Goal: Task Accomplishment & Management: Manage account settings

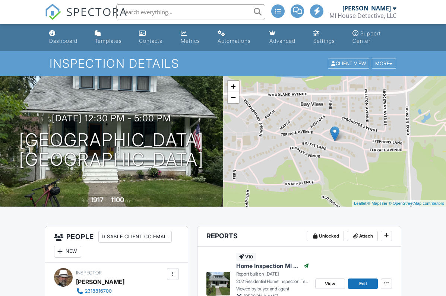
click at [61, 42] on div "Dashboard" at bounding box center [63, 41] width 28 height 6
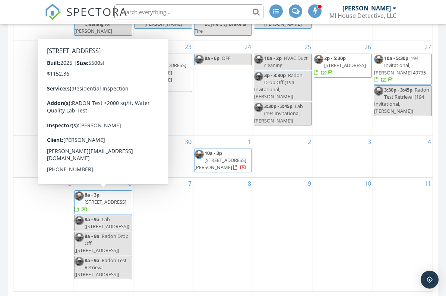
scroll to position [408, 0]
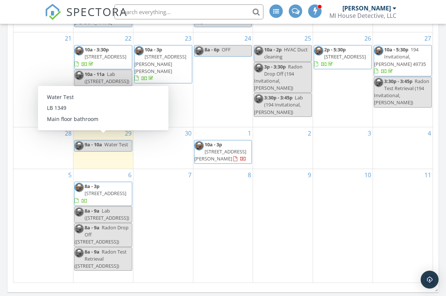
click at [101, 141] on span "9a - 10a" at bounding box center [94, 144] width 18 height 7
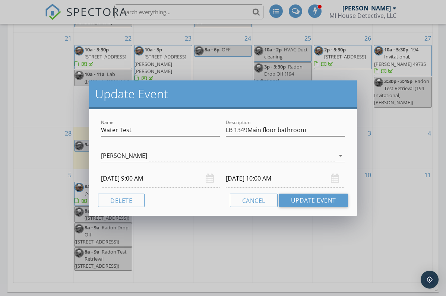
click at [198, 251] on div "Update Event Name Water Test Description LB 1349Main floor bathroom Bill Ulvund…" at bounding box center [223, 148] width 446 height 296
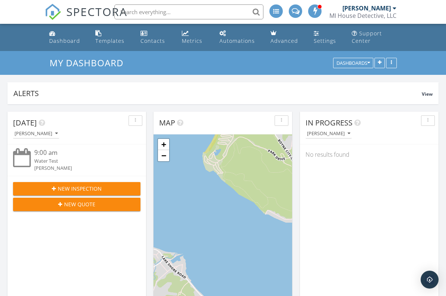
scroll to position [0, 0]
click at [392, 63] on div "button" at bounding box center [391, 63] width 7 height 5
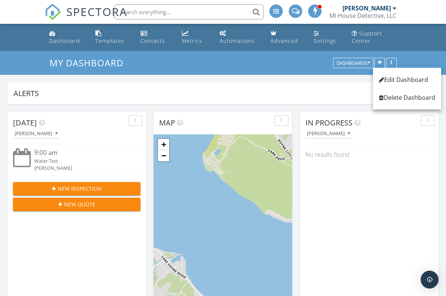
click at [418, 58] on div "My Dashboard Dashboards" at bounding box center [223, 63] width 446 height 24
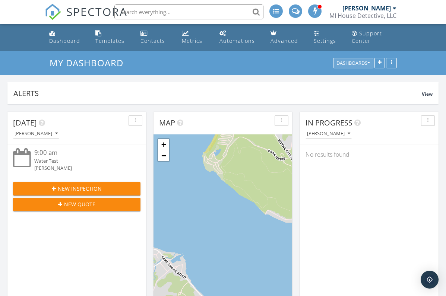
click at [370, 63] on button "Dashboards" at bounding box center [353, 63] width 40 height 10
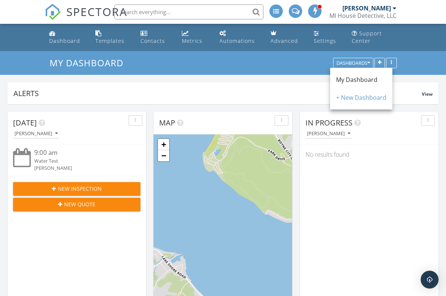
click at [419, 62] on div "My Dashboard Dashboards" at bounding box center [223, 63] width 446 height 24
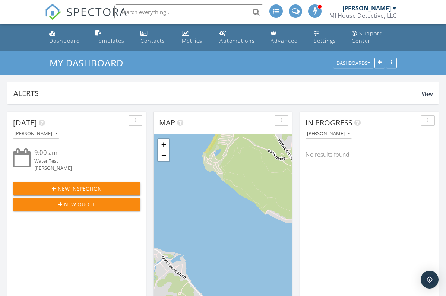
click at [104, 41] on div "Templates" at bounding box center [109, 40] width 29 height 7
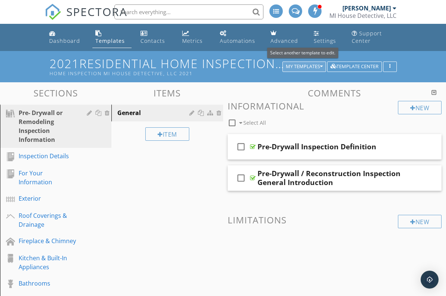
click at [302, 65] on div "My Templates" at bounding box center [304, 66] width 37 height 5
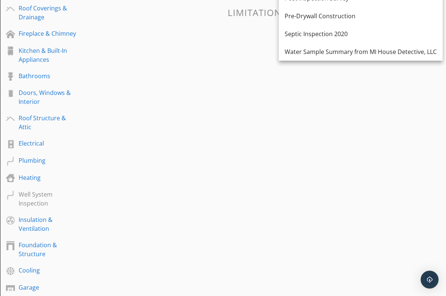
scroll to position [208, 0]
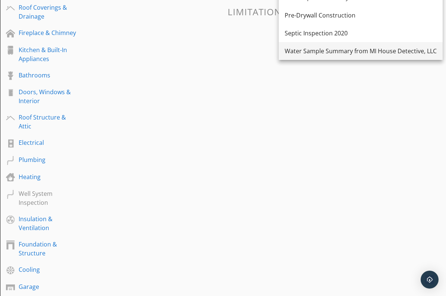
click at [351, 53] on div "Water Sample Summary from MI House Detective, LLC" at bounding box center [360, 51] width 152 height 9
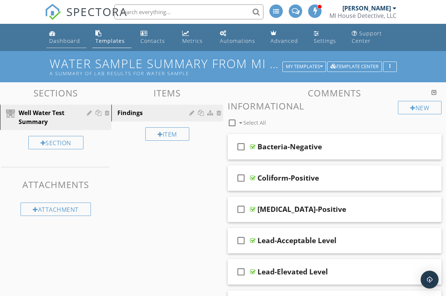
scroll to position [0, 0]
click at [64, 41] on div "Dashboard" at bounding box center [64, 40] width 31 height 7
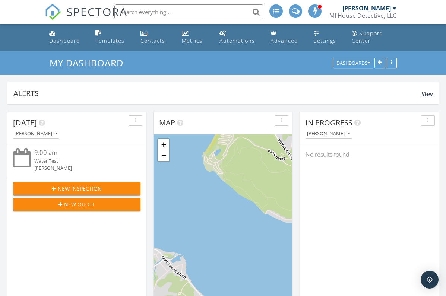
scroll to position [160, 139]
click at [379, 61] on icon "button" at bounding box center [380, 63] width 4 height 5
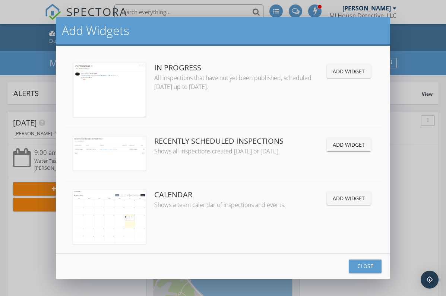
scroll to position [0, 0]
click at [369, 272] on button "Close" at bounding box center [365, 266] width 33 height 13
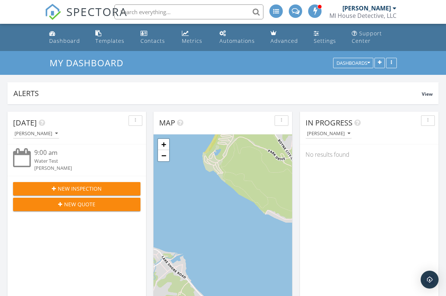
click at [70, 204] on span "New Quote" at bounding box center [79, 204] width 31 height 8
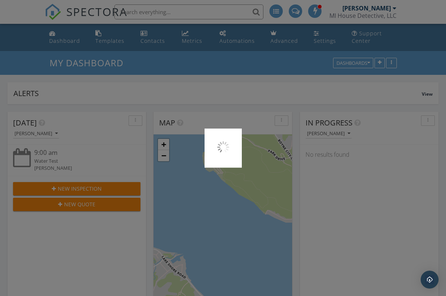
click at [67, 190] on div at bounding box center [223, 148] width 446 height 296
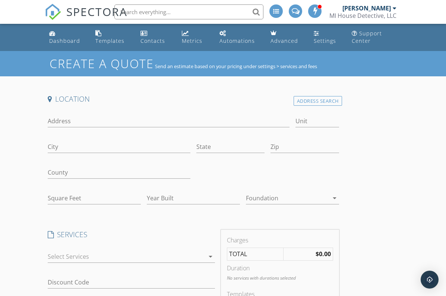
click at [146, 254] on div at bounding box center [126, 257] width 157 height 12
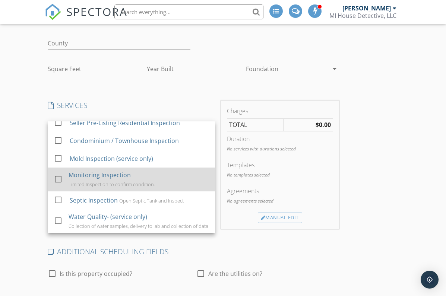
scroll to position [131, 0]
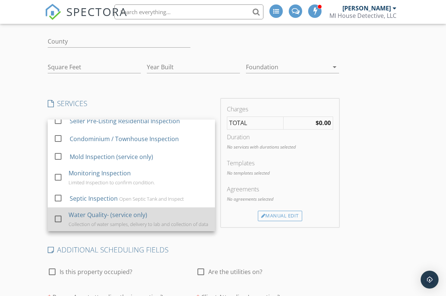
click at [59, 219] on div at bounding box center [58, 218] width 13 height 13
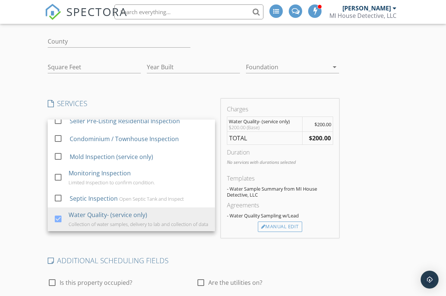
click at [30, 209] on div "Create a Quote Send an estimate based on your pricing under settings > services…" at bounding box center [223, 193] width 446 height 547
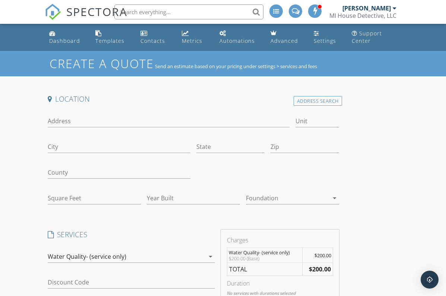
scroll to position [0, 0]
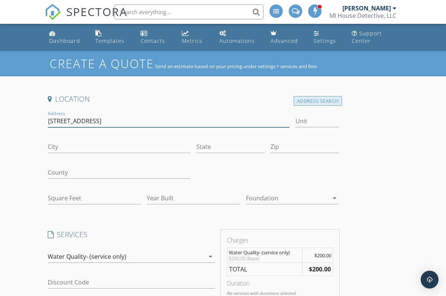
type input "335 Michaywe Dr"
click at [313, 101] on div "Address Search" at bounding box center [317, 101] width 48 height 10
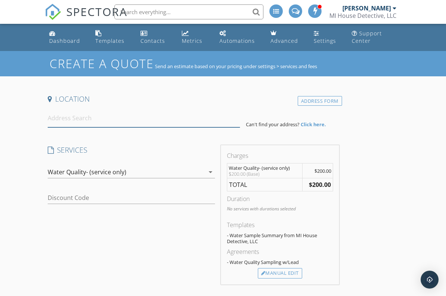
click at [75, 123] on input at bounding box center [144, 118] width 192 height 18
type input "[STREET_ADDRESS][PERSON_NAME]"
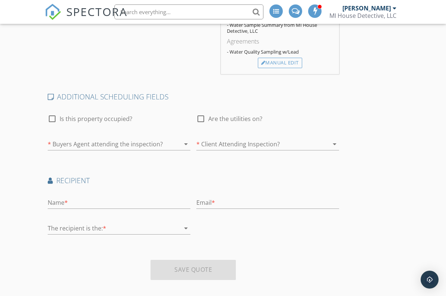
scroll to position [301, 0]
click at [53, 118] on div at bounding box center [52, 118] width 13 height 13
checkbox input "true"
click at [220, 143] on div at bounding box center [257, 144] width 122 height 12
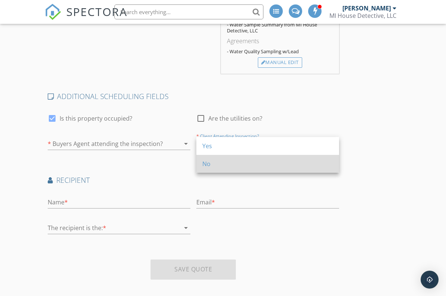
click at [205, 163] on div "No" at bounding box center [267, 163] width 131 height 9
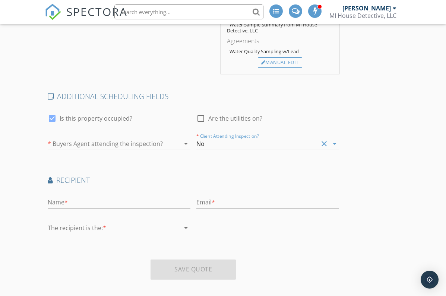
click at [144, 141] on div at bounding box center [109, 144] width 122 height 12
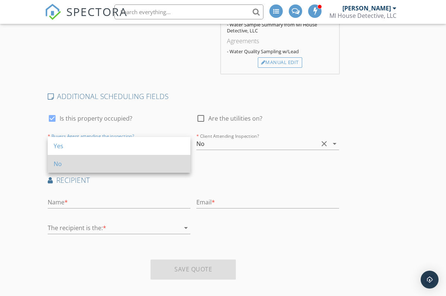
click at [96, 165] on div "No" at bounding box center [119, 163] width 131 height 9
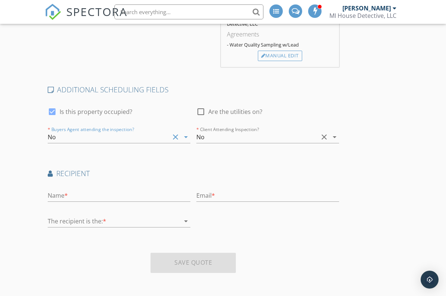
scroll to position [307, 0]
type input "[PERSON_NAME]"
type input "p"
paste input "[EMAIL_ADDRESS][DOMAIN_NAME]"
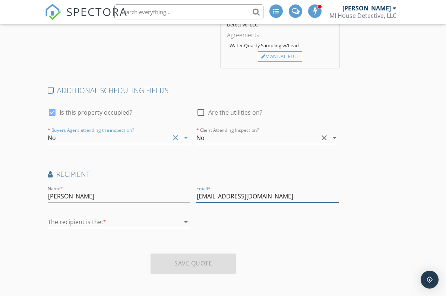
type input "[EMAIL_ADDRESS][DOMAIN_NAME]"
click at [76, 223] on div at bounding box center [114, 222] width 132 height 12
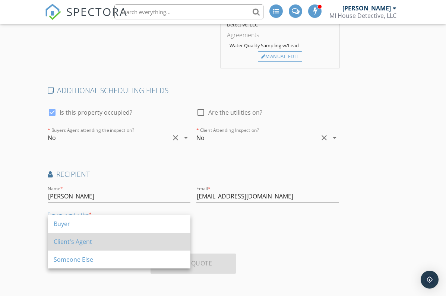
click at [82, 242] on div "Client's Agent" at bounding box center [119, 241] width 131 height 9
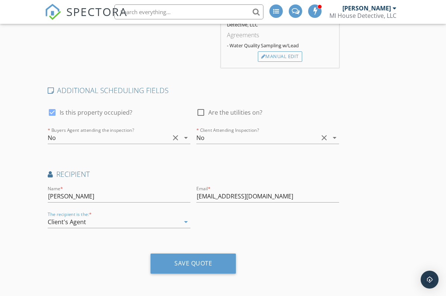
click at [9, 171] on div "Create a Quote Send an estimate based on your pricing under settings > services…" at bounding box center [223, 20] width 446 height 553
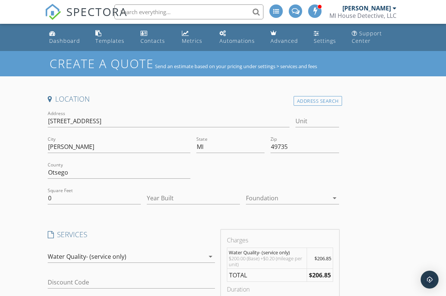
scroll to position [0, 0]
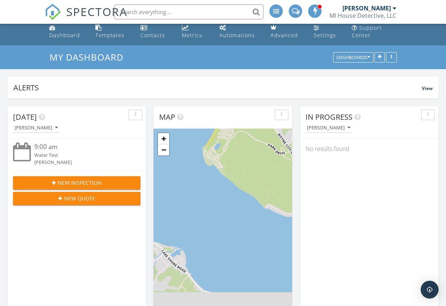
scroll to position [160, 139]
click at [75, 180] on span "New Inspection" at bounding box center [80, 183] width 44 height 8
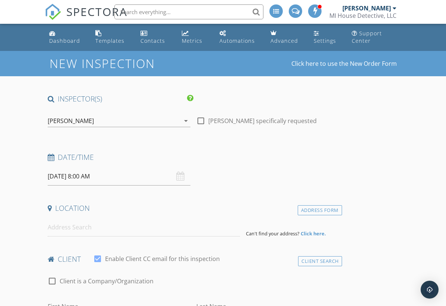
click at [73, 123] on div "[PERSON_NAME]" at bounding box center [71, 121] width 46 height 7
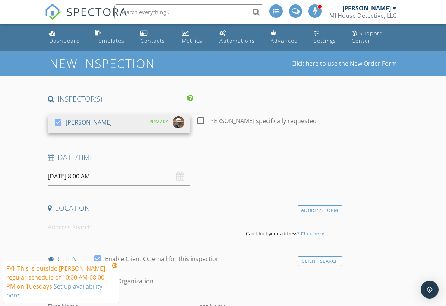
click at [201, 119] on div at bounding box center [200, 121] width 13 height 13
checkbox input "true"
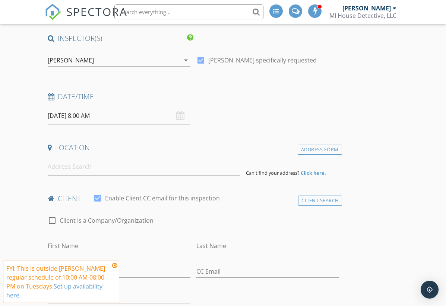
scroll to position [62, 0]
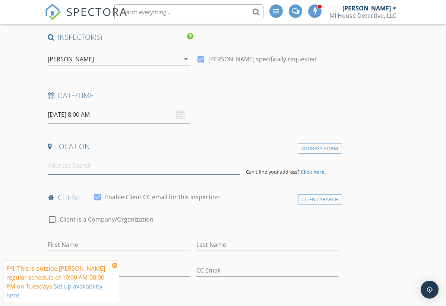
click at [72, 168] on input at bounding box center [144, 166] width 192 height 18
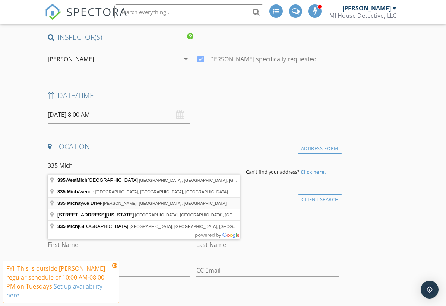
type input "335 Michaywe Drive, Gaylord, MI, USA"
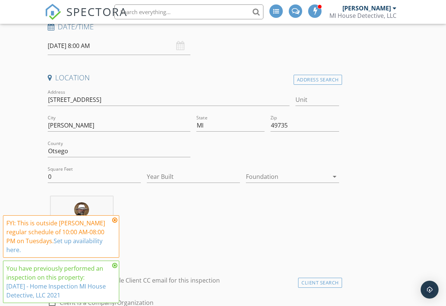
scroll to position [133, 0]
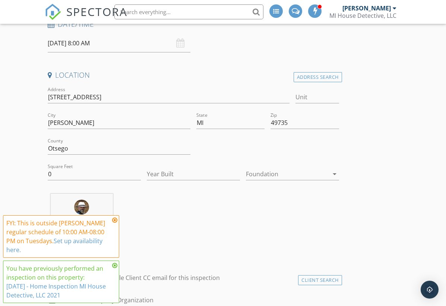
click at [115, 220] on icon at bounding box center [114, 220] width 5 height 6
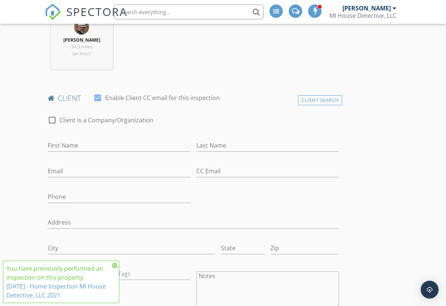
scroll to position [314, 0]
type input "Pat"
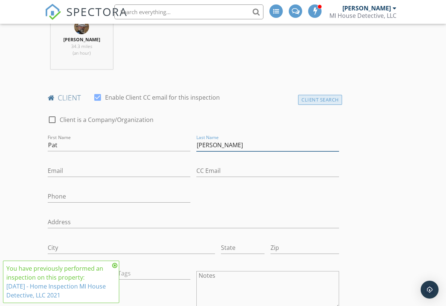
type input "[PERSON_NAME]"
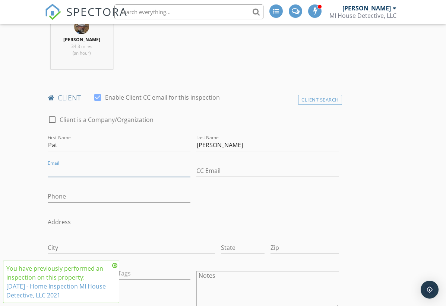
paste input "[EMAIL_ADDRESS][DOMAIN_NAME]"
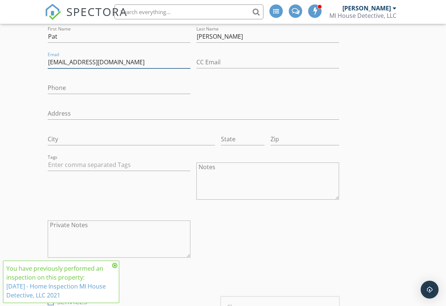
scroll to position [423, 0]
type input "[EMAIL_ADDRESS][DOMAIN_NAME]"
click at [115, 267] on icon at bounding box center [114, 266] width 5 height 6
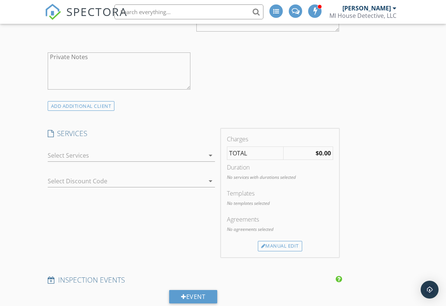
scroll to position [594, 0]
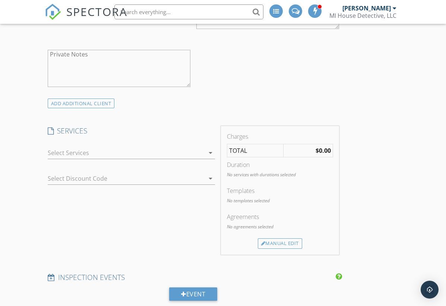
click at [73, 150] on div at bounding box center [126, 153] width 157 height 12
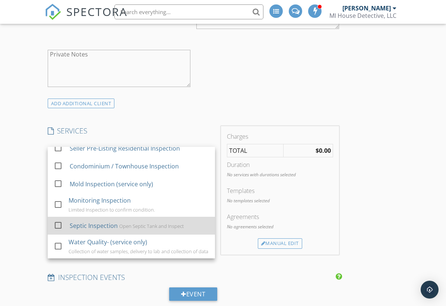
scroll to position [49, 0]
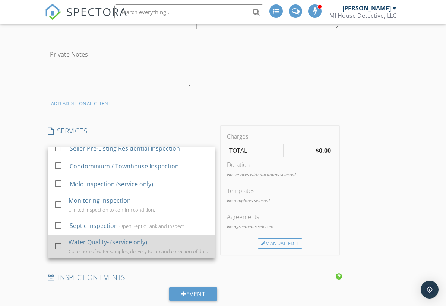
click at [60, 245] on div at bounding box center [58, 246] width 13 height 13
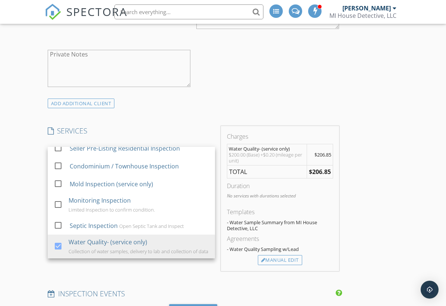
click at [263, 276] on div "INSPECTOR(S) check_box Bill Ulvund PRIMARY Bill Ulvund arrow_drop_down check_bo…" at bounding box center [193, 246] width 297 height 1490
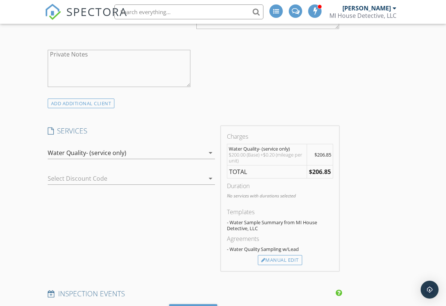
scroll to position [596, 0]
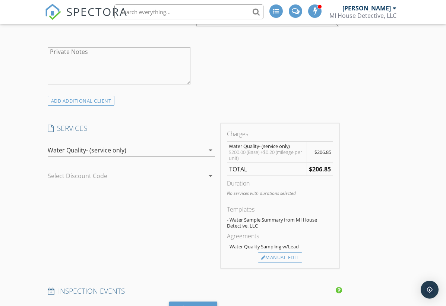
click at [102, 171] on div at bounding box center [121, 176] width 146 height 12
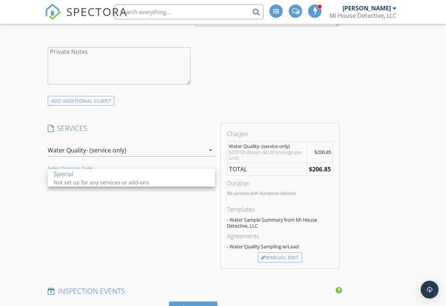
click at [116, 166] on div "Select Discount Code arrow_drop_down" at bounding box center [131, 178] width 167 height 24
click at [117, 225] on div "SERVICES check_box_outline_blank Residential Inspection check_box_outline_blank…" at bounding box center [131, 196] width 173 height 145
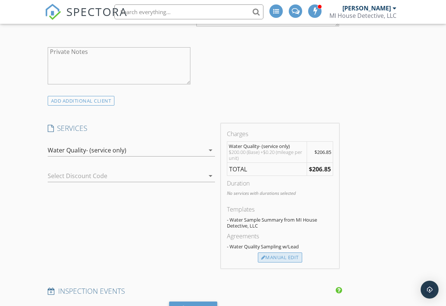
click at [283, 256] on div "Manual Edit" at bounding box center [280, 258] width 44 height 10
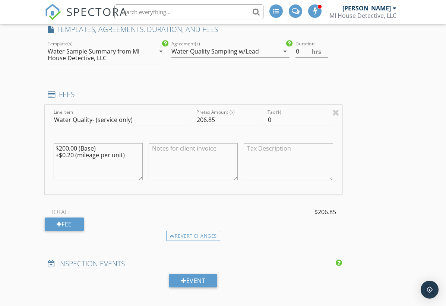
scroll to position [696, 0]
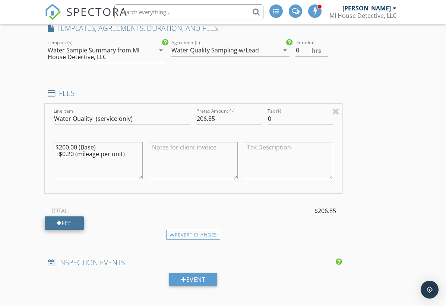
click at [68, 222] on div "Fee" at bounding box center [64, 223] width 39 height 13
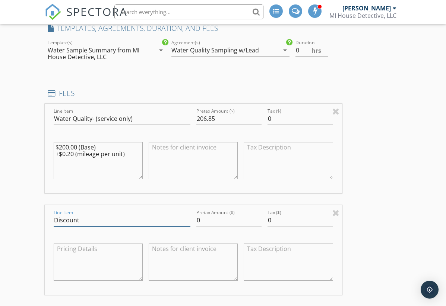
type input "Discount"
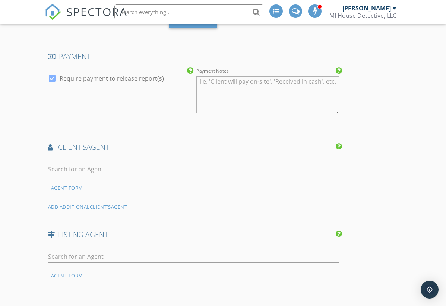
scroll to position [1048, 0]
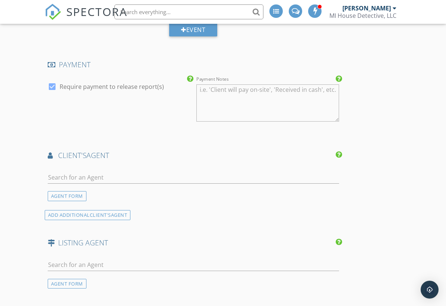
type input "-206.85"
click at [102, 175] on input "text" at bounding box center [193, 178] width 291 height 12
type input "pat"
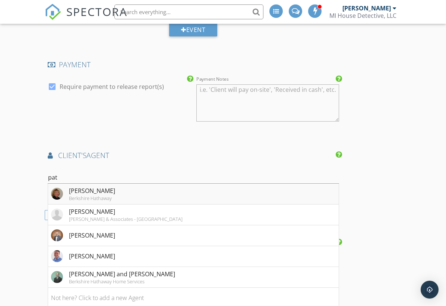
click at [110, 190] on div "Pat-Brian Goebel" at bounding box center [92, 191] width 46 height 9
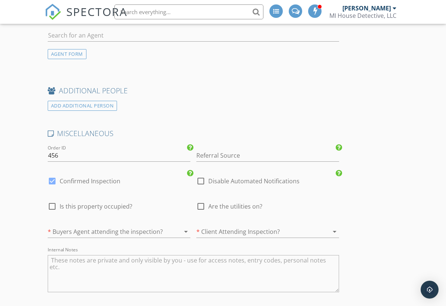
scroll to position [1472, 0]
click at [52, 204] on div at bounding box center [52, 206] width 13 height 13
checkbox input "true"
click at [200, 205] on div at bounding box center [200, 206] width 13 height 13
checkbox input "true"
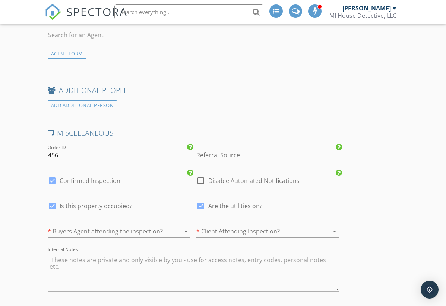
click at [214, 229] on div at bounding box center [257, 232] width 122 height 12
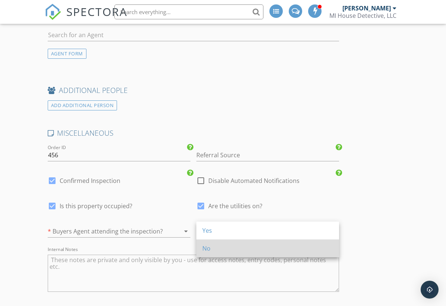
click at [205, 249] on div "No" at bounding box center [267, 248] width 131 height 9
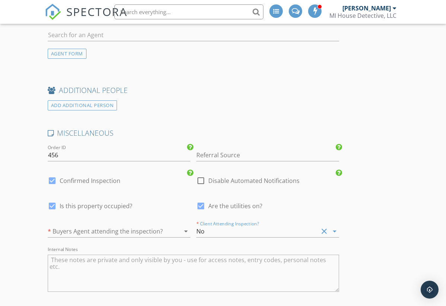
click at [145, 230] on div at bounding box center [109, 232] width 122 height 12
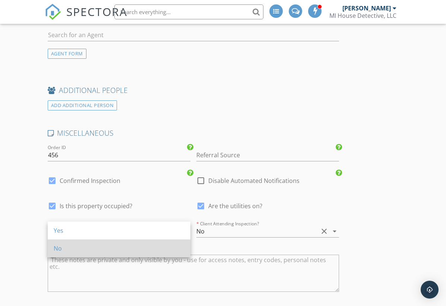
click at [107, 253] on div "No" at bounding box center [119, 248] width 131 height 9
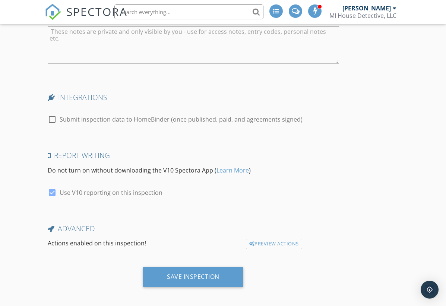
scroll to position [1700, 0]
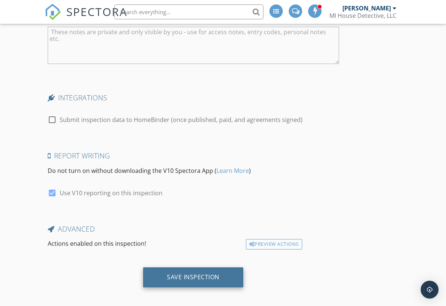
click at [185, 274] on div "Save Inspection" at bounding box center [193, 277] width 53 height 7
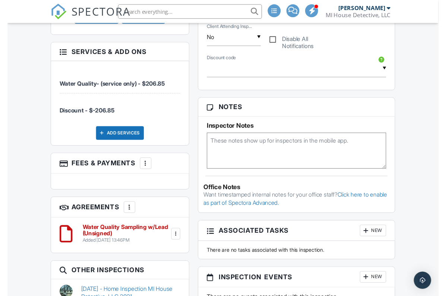
scroll to position [432, 0]
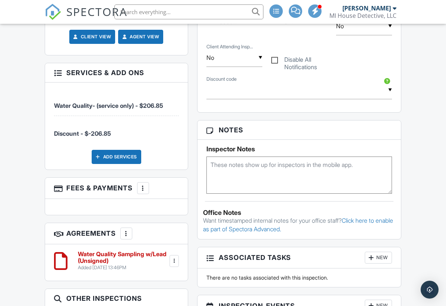
click at [143, 192] on div at bounding box center [142, 188] width 7 height 7
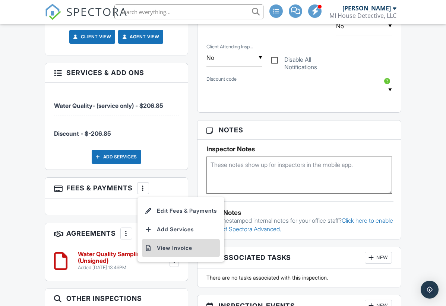
click at [173, 256] on li "View Invoice" at bounding box center [181, 248] width 78 height 19
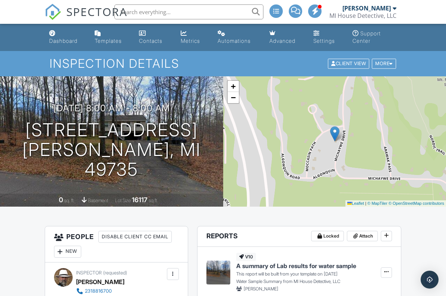
scroll to position [0, 0]
